Goal: Task Accomplishment & Management: Use online tool/utility

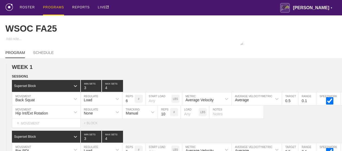
drag, startPoint x: 0, startPoint y: 0, endPoint x: 306, endPoint y: 65, distance: 313.2
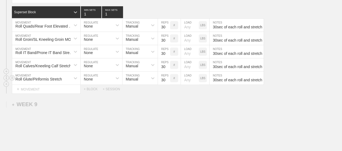
click at [306, 72] on div "Roll Glute/Piriformis Stretch MOVEMENT None REGULATE Manual TRACKING 30 REPS # …" at bounding box center [171, 78] width 342 height 13
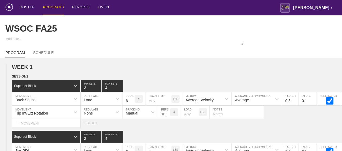
click at [47, 8] on div "PROGRAMS" at bounding box center [53, 7] width 21 height 15
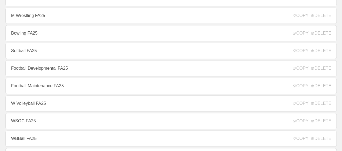
scroll to position [152, 0]
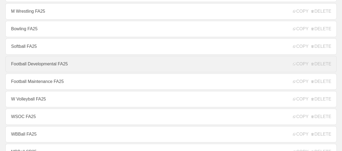
click at [138, 61] on link "Football Developmental FA25" at bounding box center [171, 64] width 332 height 16
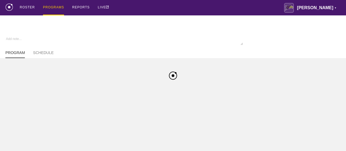
click at [154, 4] on div "ROSTER PROGRAMS REPORTS LIVE [PERSON_NAME] ▼ [PERSON_NAME][EMAIL_ADDRESS][PERSO…" at bounding box center [173, 7] width 336 height 15
type textarea "x"
type input "Football Developmental FA25"
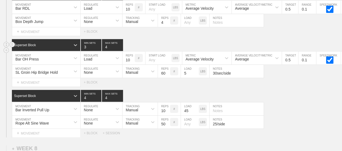
scroll to position [3937, 0]
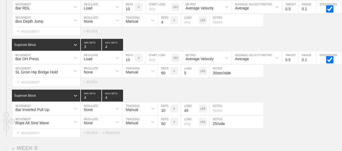
click at [27, 116] on div "Rope Alt Sine Wave" at bounding box center [46, 122] width 68 height 13
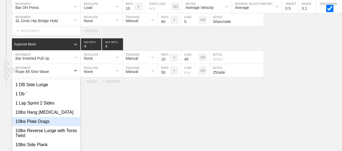
scroll to position [3990, 0]
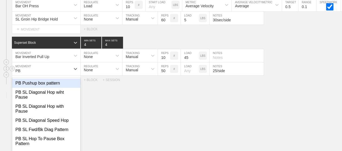
type input "PB S"
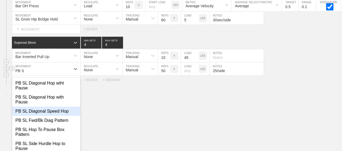
click at [53, 107] on div "PB SL Diagonal Speed Hop" at bounding box center [46, 111] width 68 height 9
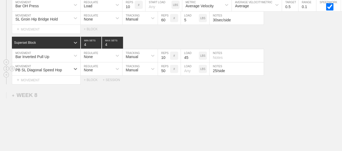
click at [163, 63] on input "50" at bounding box center [164, 69] width 12 height 13
type input "10"
click at [218, 63] on input "25/side" at bounding box center [237, 69] width 54 height 13
type input "5/side"
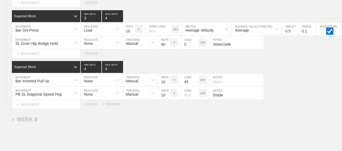
scroll to position [3969, 0]
